Goal: Share content

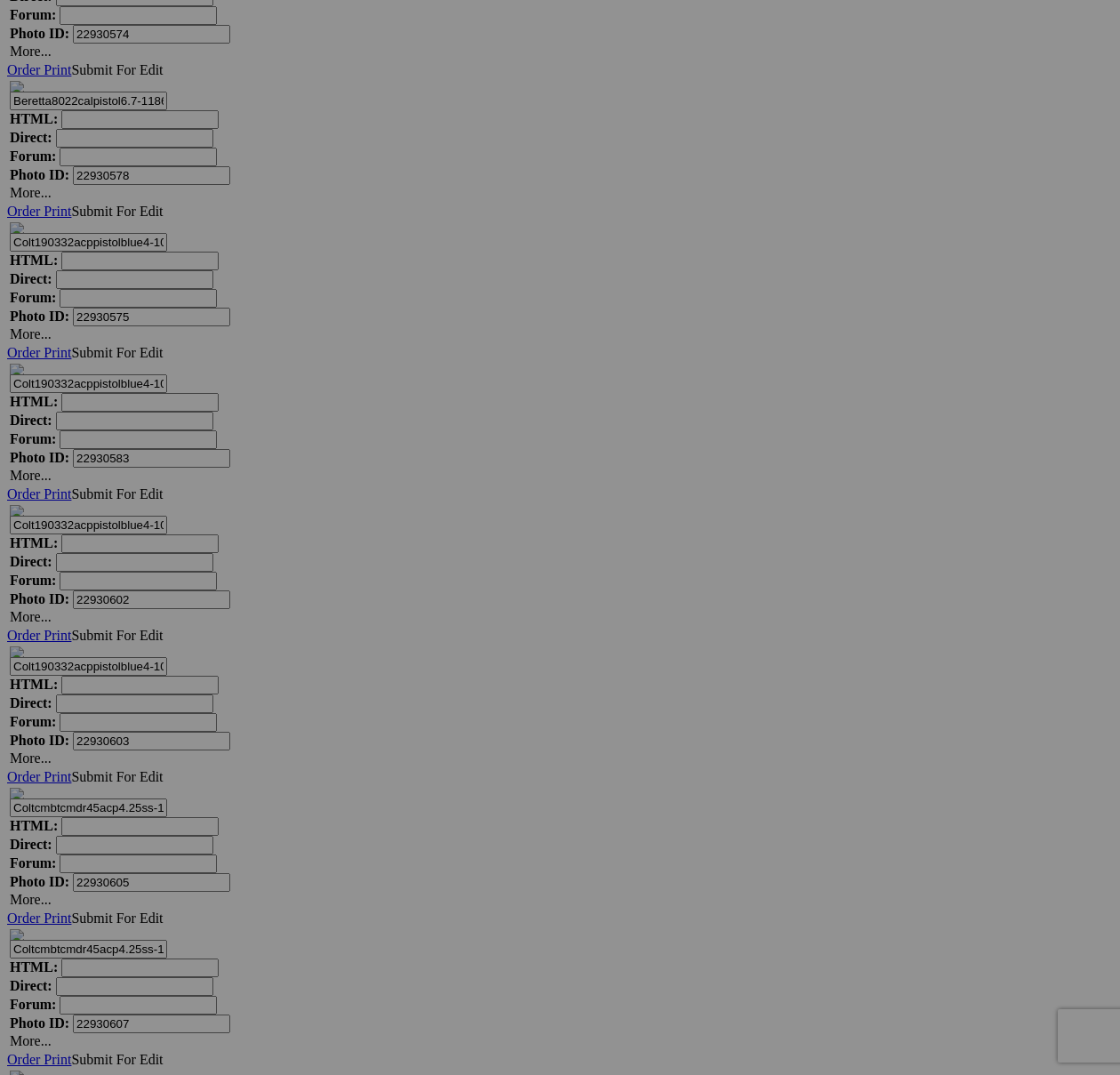
scroll to position [9240, 0]
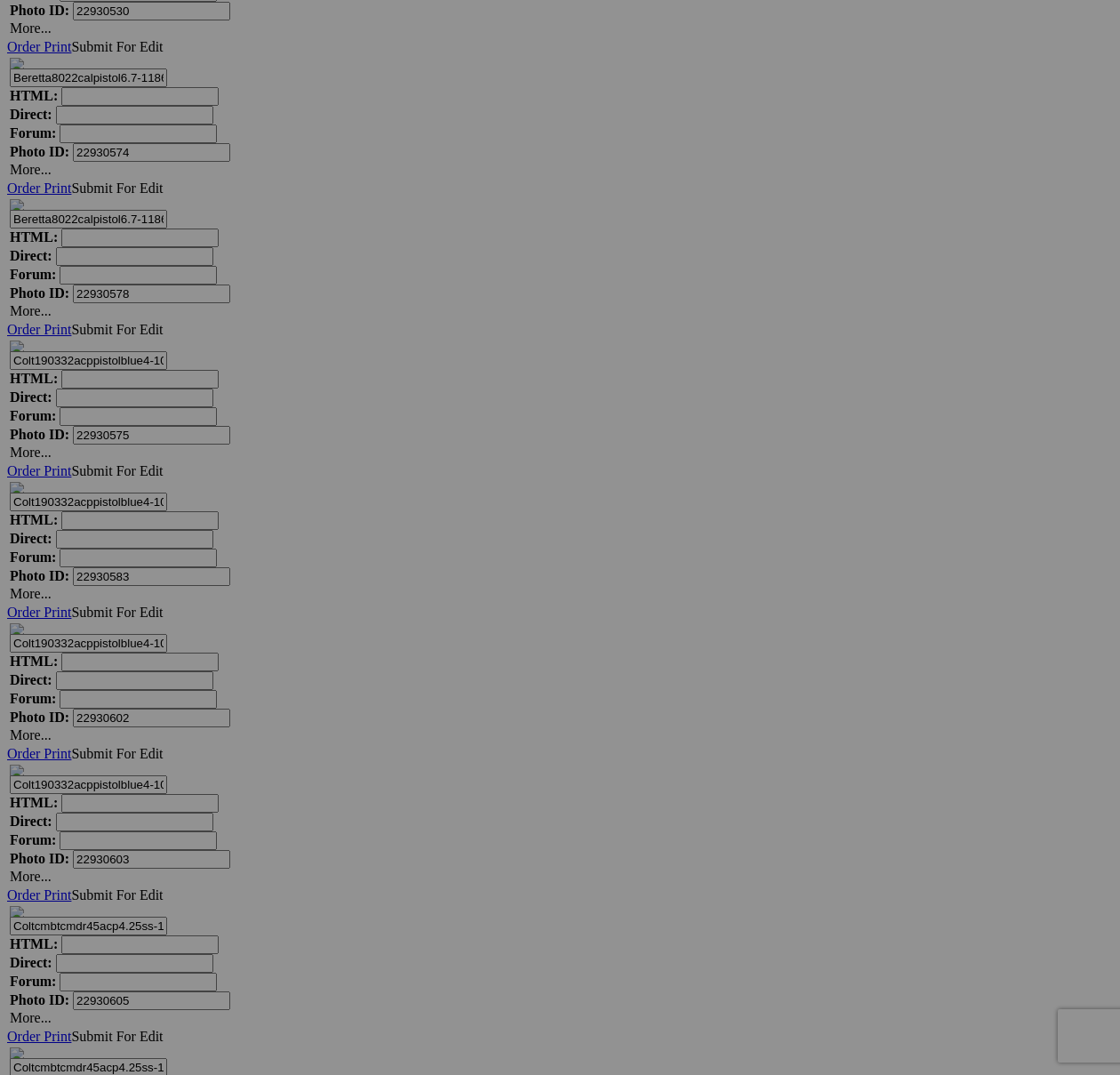
scroll to position [9444, 0]
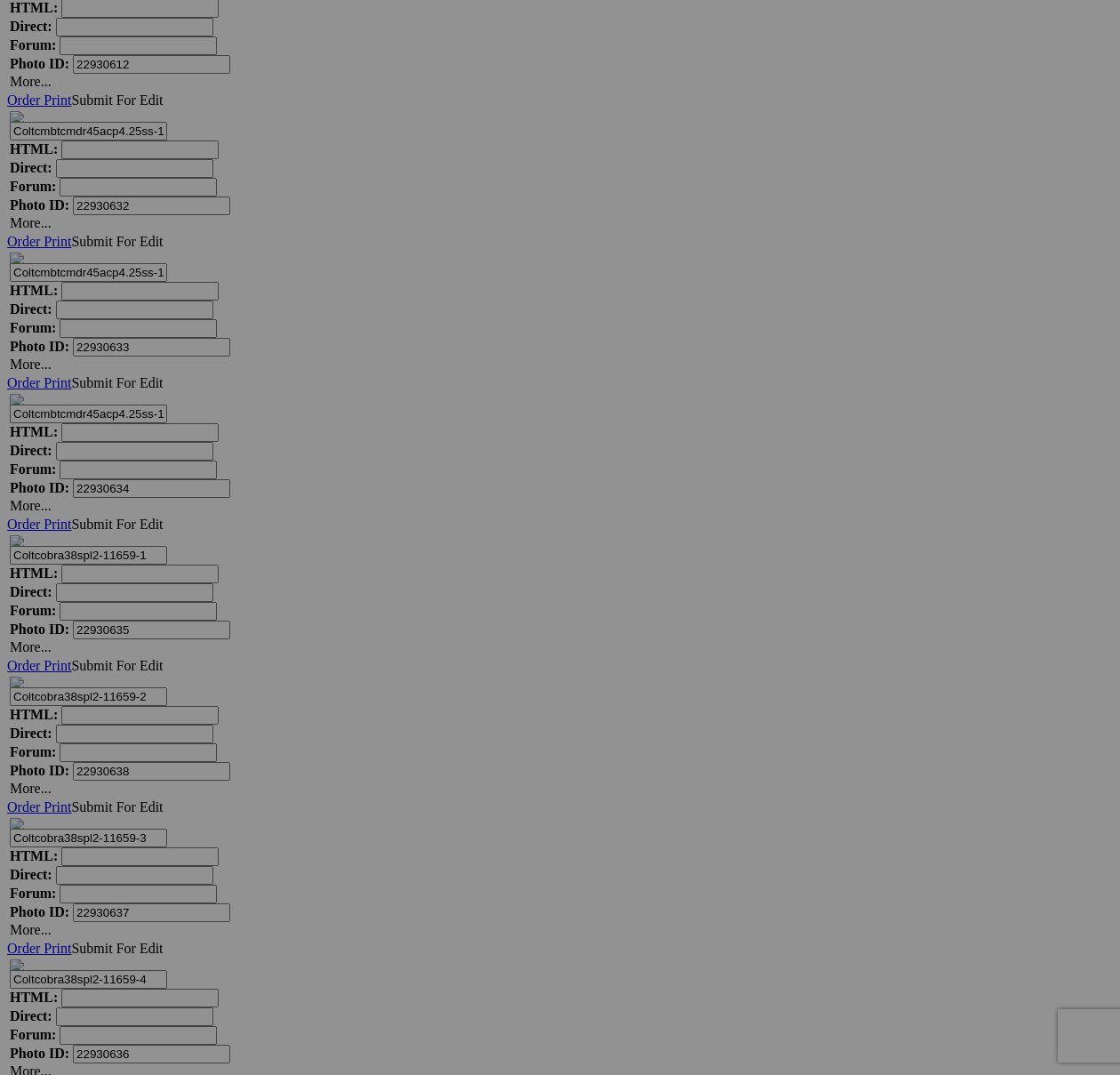
scroll to position [10750, 0]
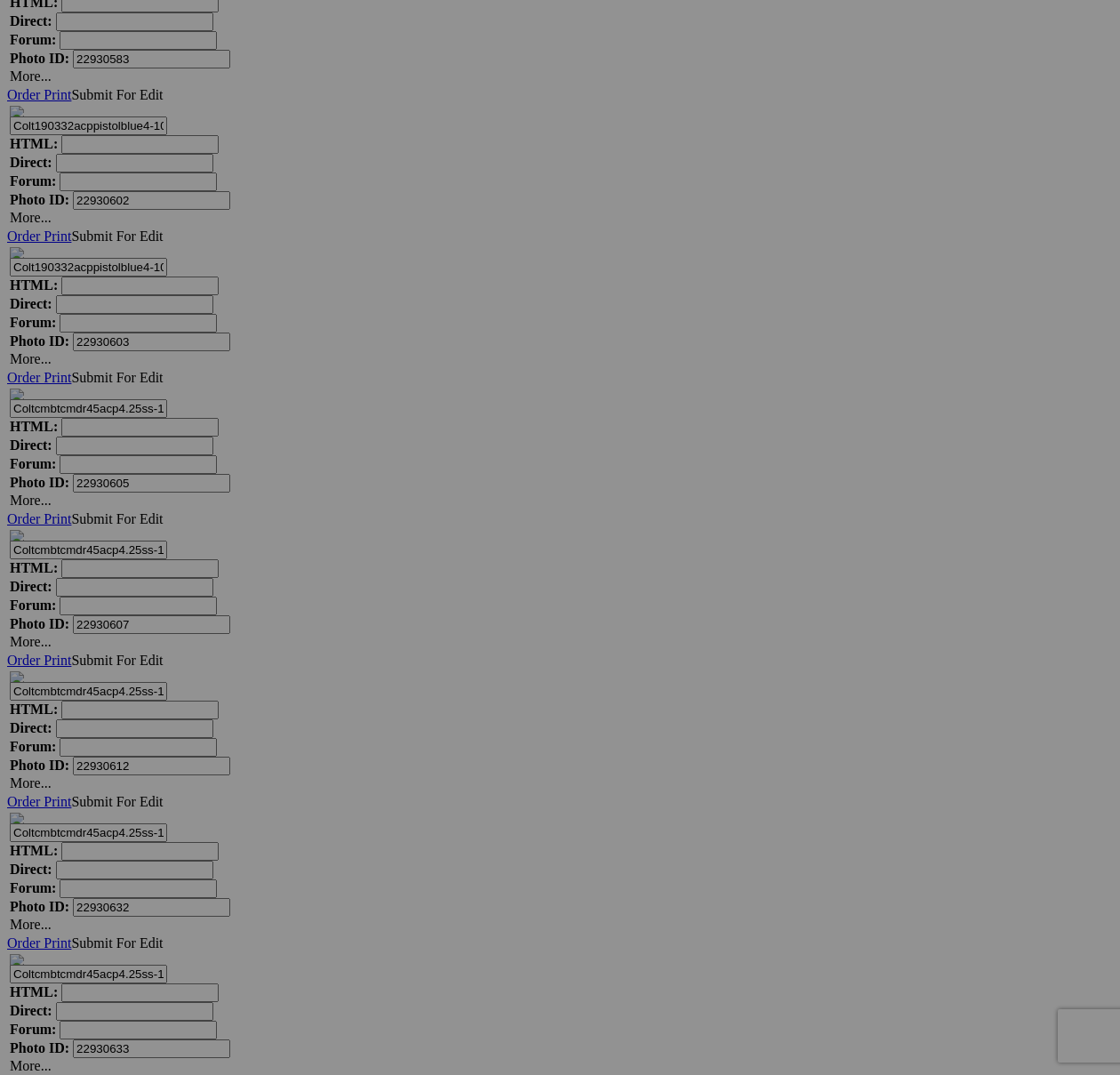
scroll to position [9927, 0]
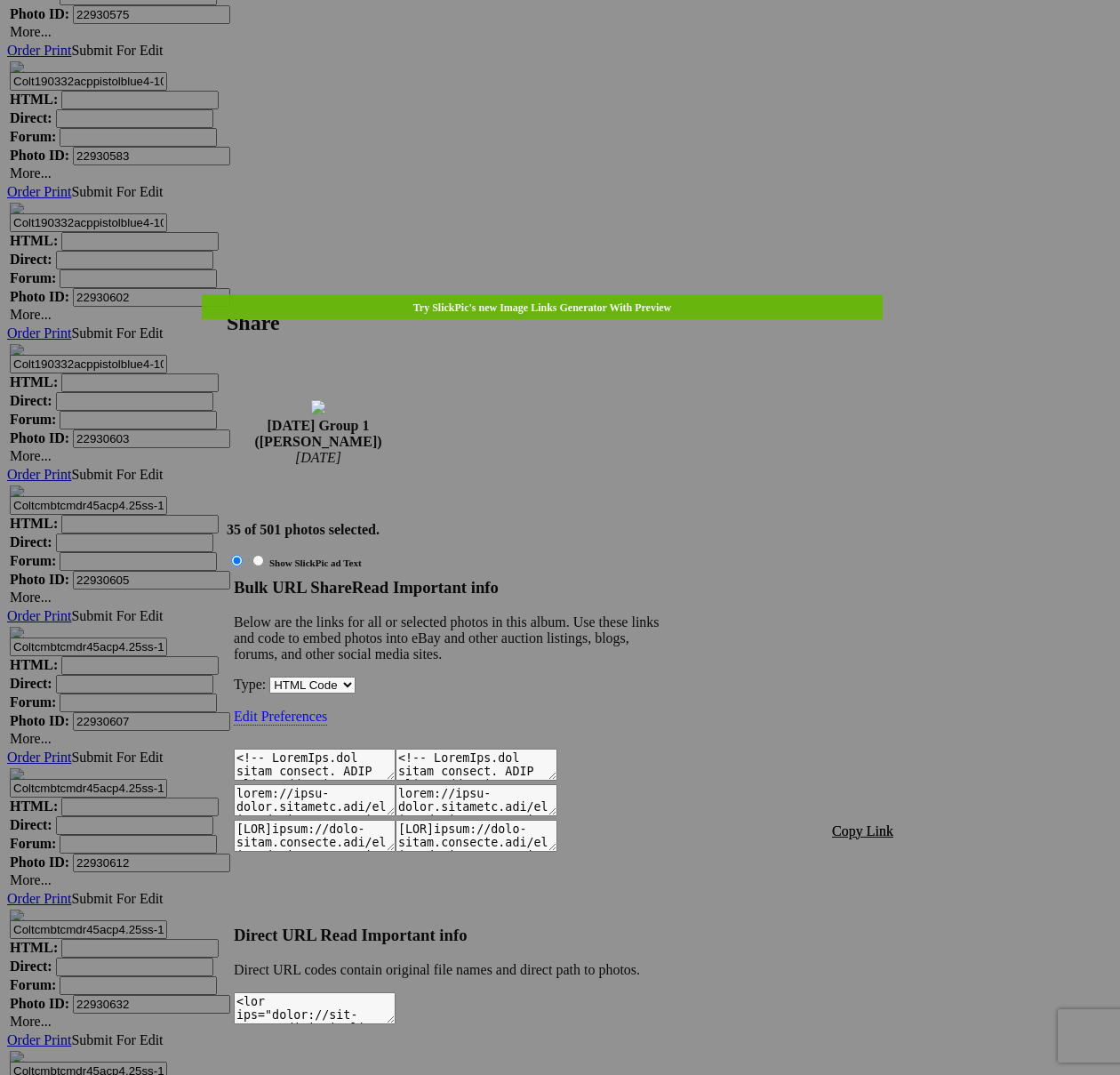
type textarea "<!-- [DOMAIN_NAME] image hosting. HTML Bulk Share code Starts Here --> <div sty…"
click at [870, 823] on span "Copy Link" at bounding box center [862, 831] width 62 height 15
click at [590, 48] on div at bounding box center [560, 537] width 1120 height 1075
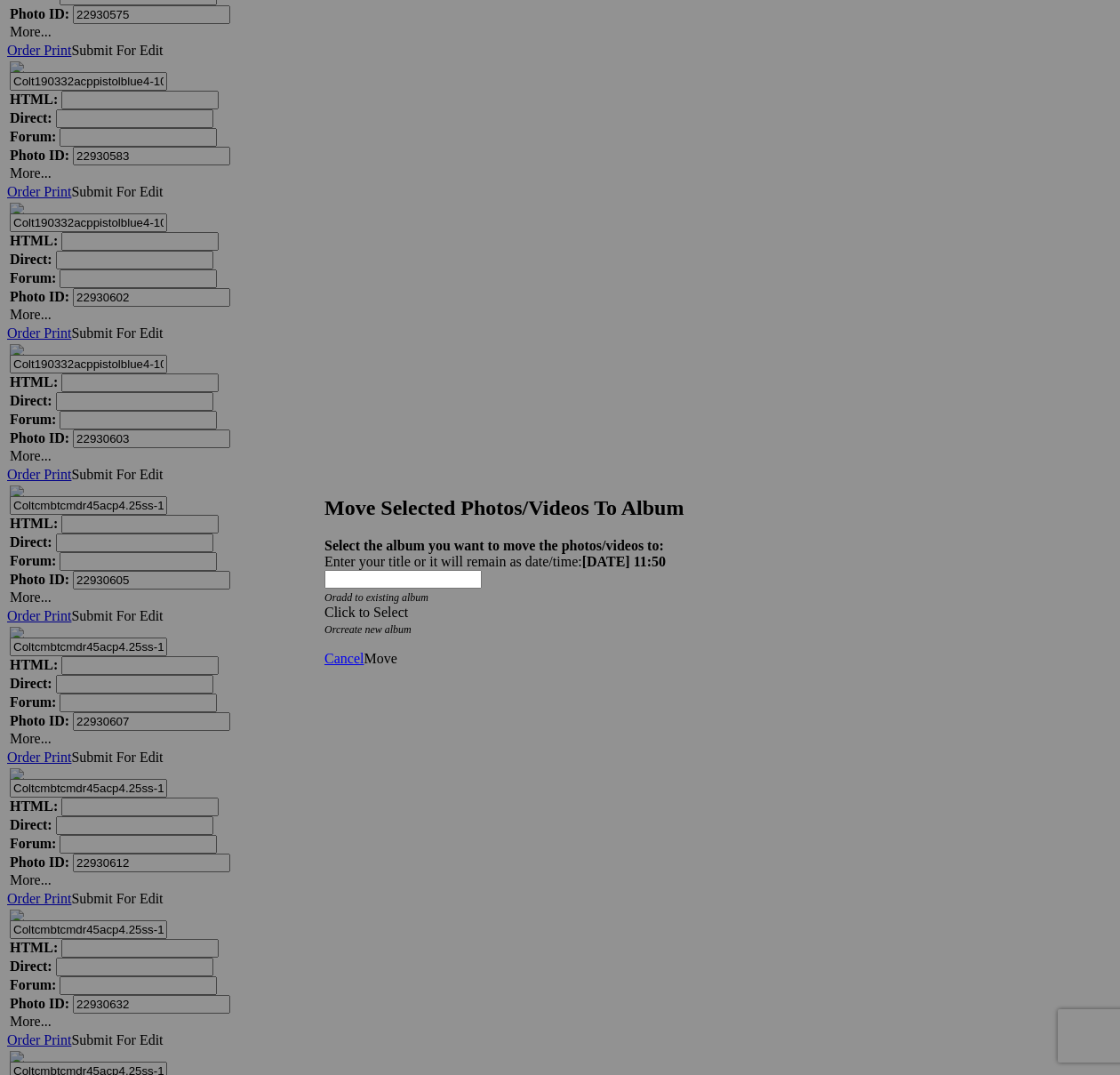
click at [325, 604] on span at bounding box center [325, 612] width 0 height 15
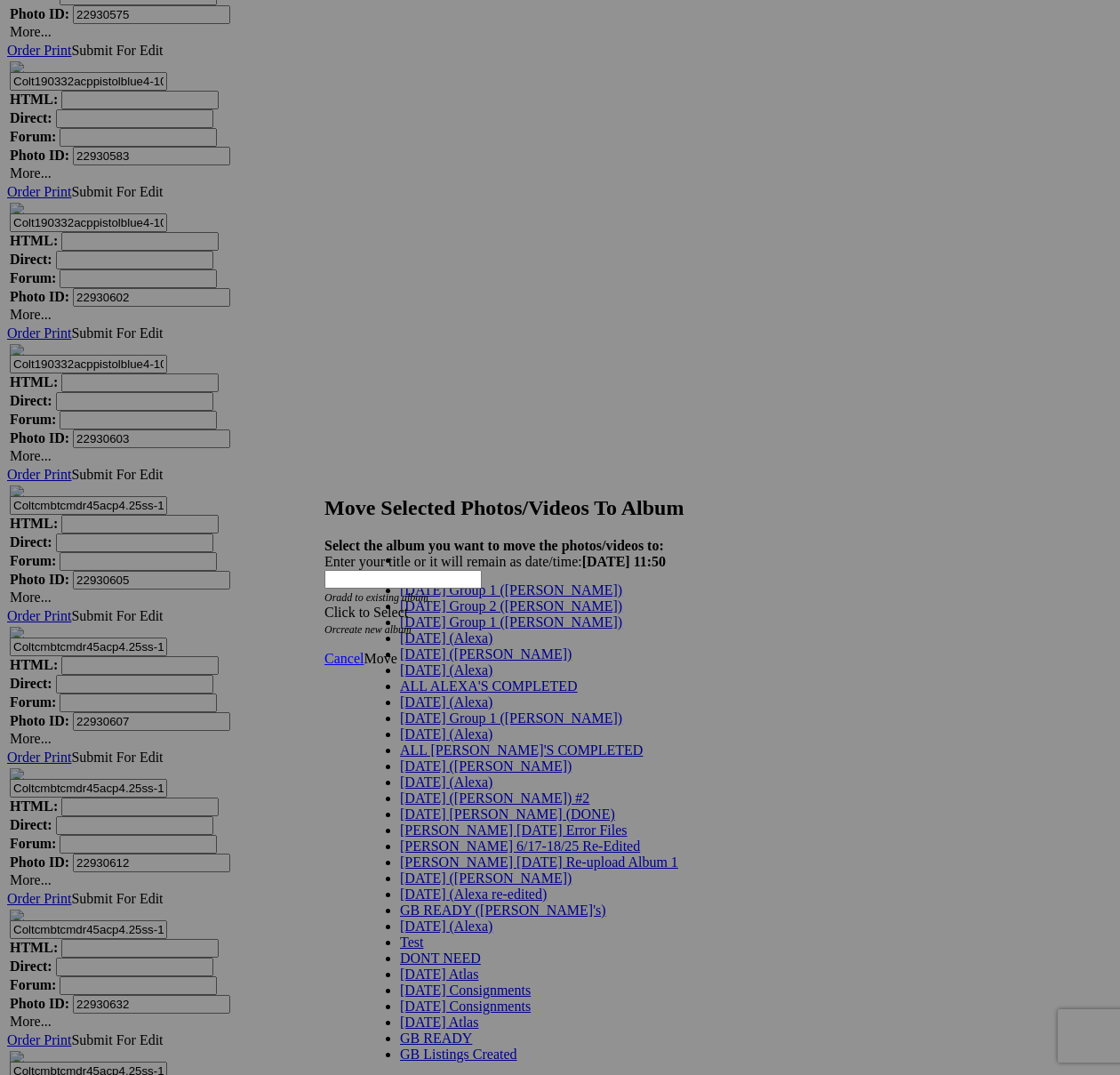
click at [605, 629] on link "[DATE] Group 1 ([PERSON_NAME])" at bounding box center [511, 621] width 223 height 15
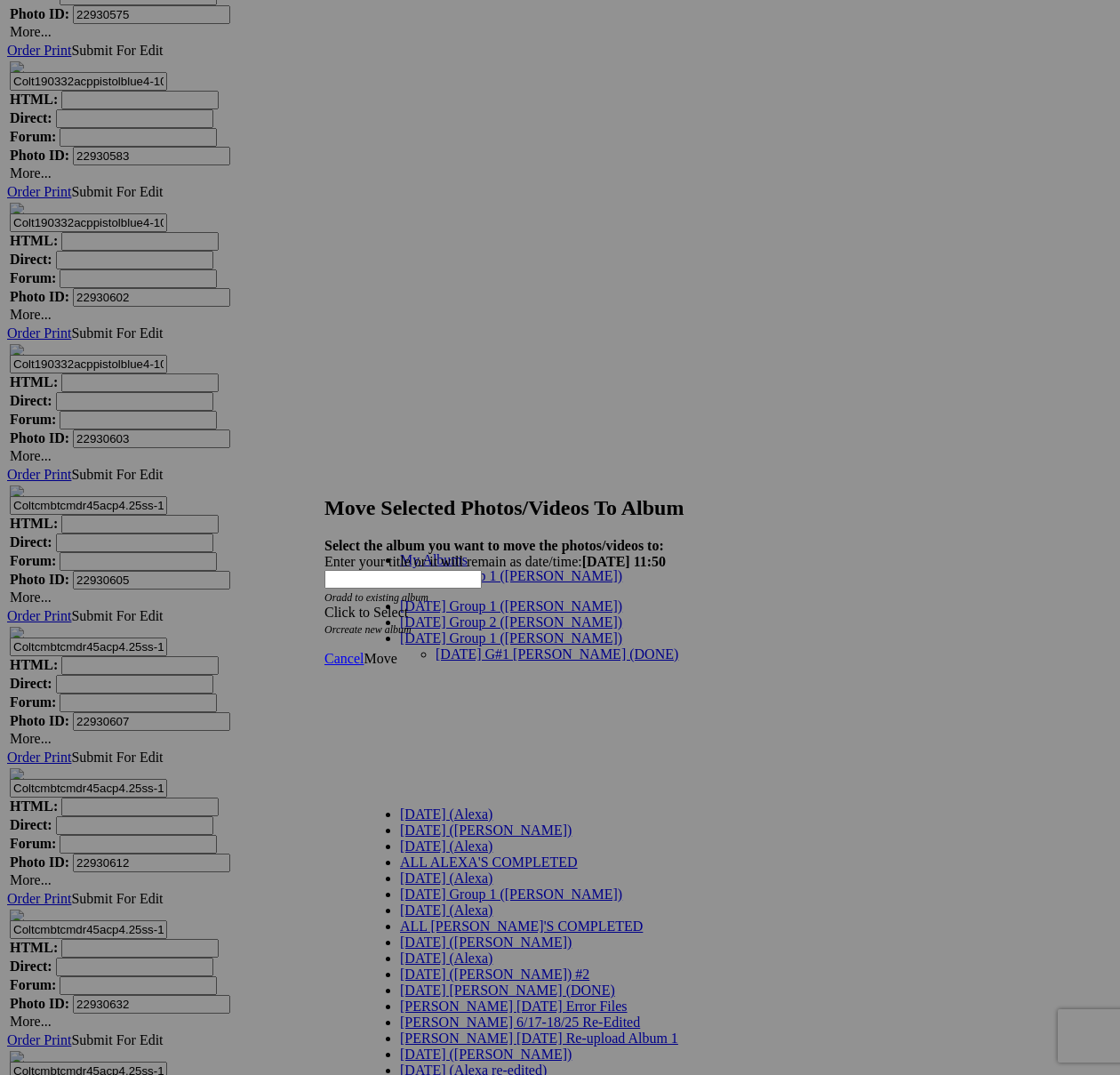
click at [436, 646] on link "[DATE] G#1 [PERSON_NAME] (DONE)" at bounding box center [557, 654] width 243 height 15
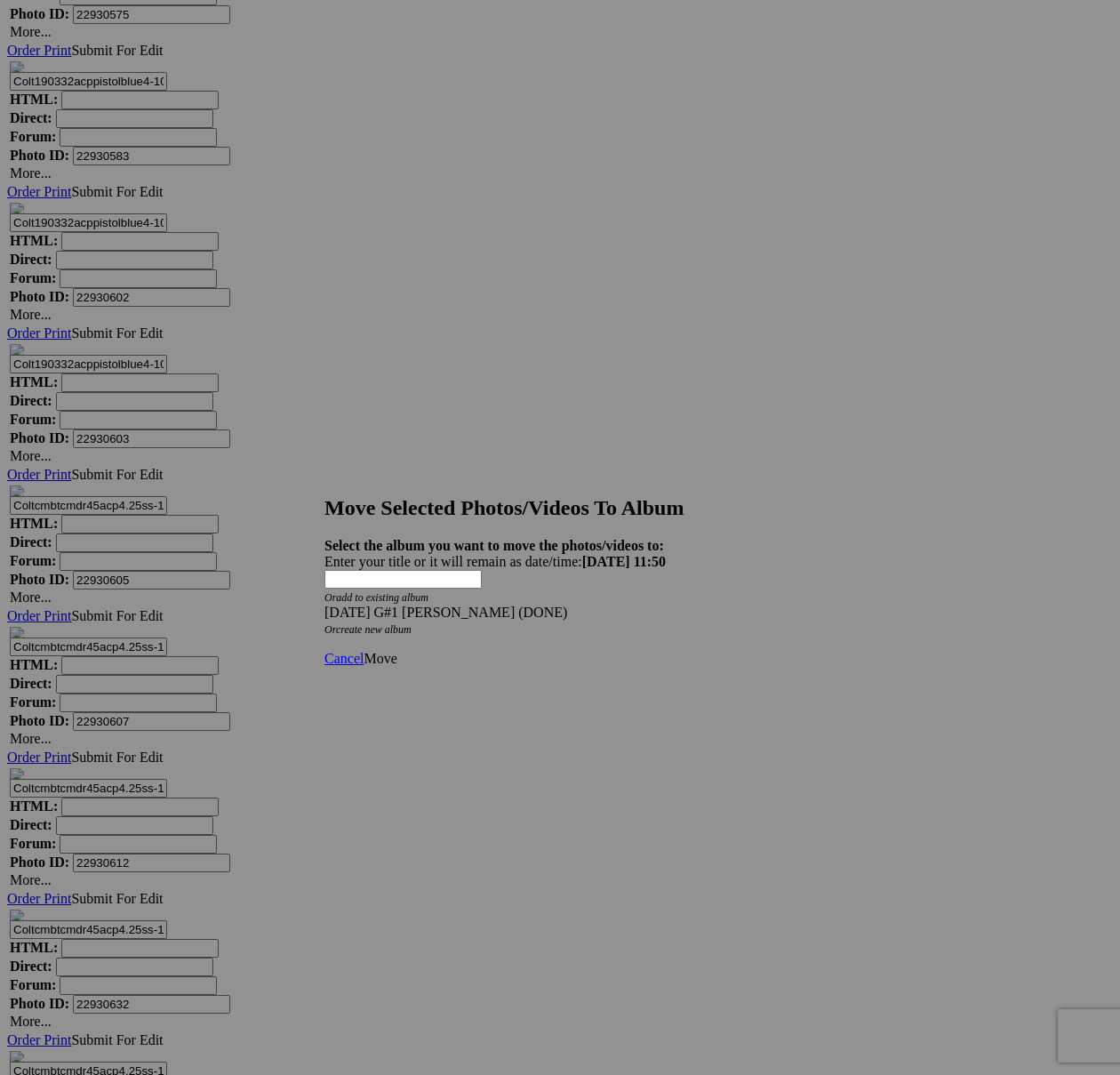
click at [397, 651] on span "Move" at bounding box center [380, 658] width 33 height 15
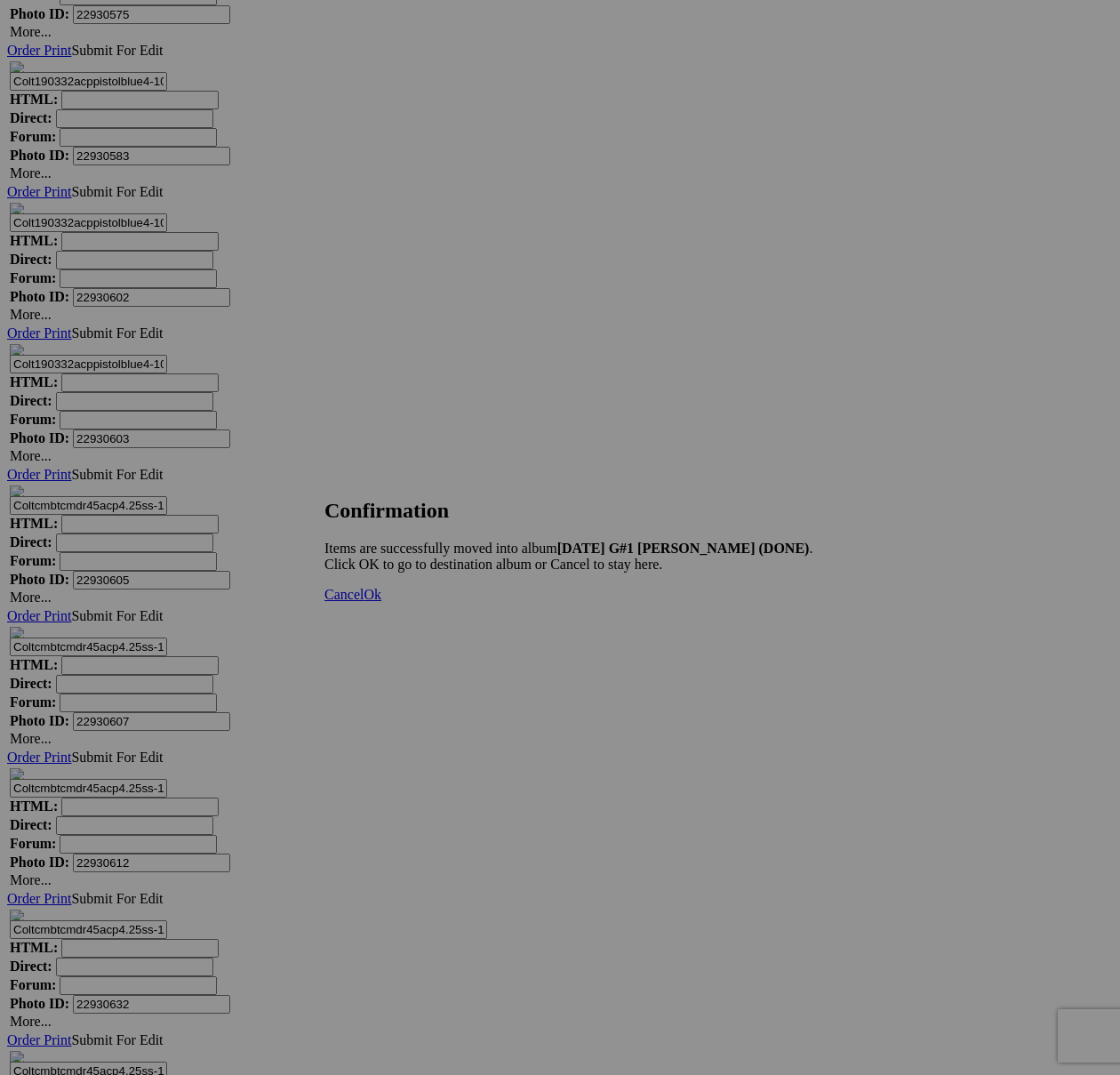
click at [364, 601] on span "Cancel" at bounding box center [344, 594] width 39 height 15
